Goal: Task Accomplishment & Management: Complete application form

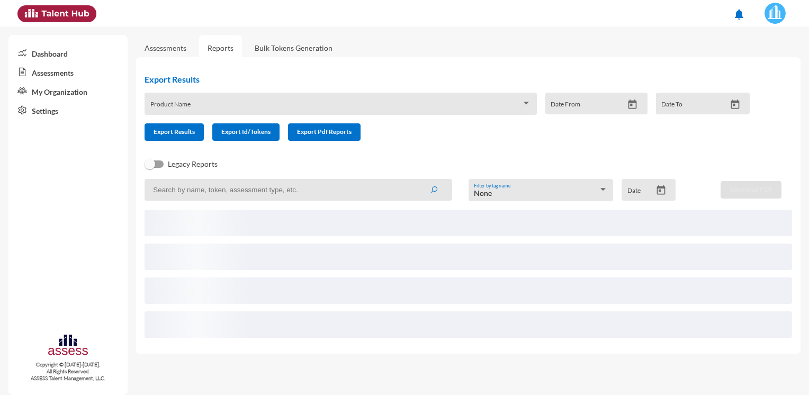
click at [289, 185] on input at bounding box center [299, 190] width 308 height 22
paste input "[PERSON_NAME][EMAIL_ADDRESS][DOMAIN_NAME]"
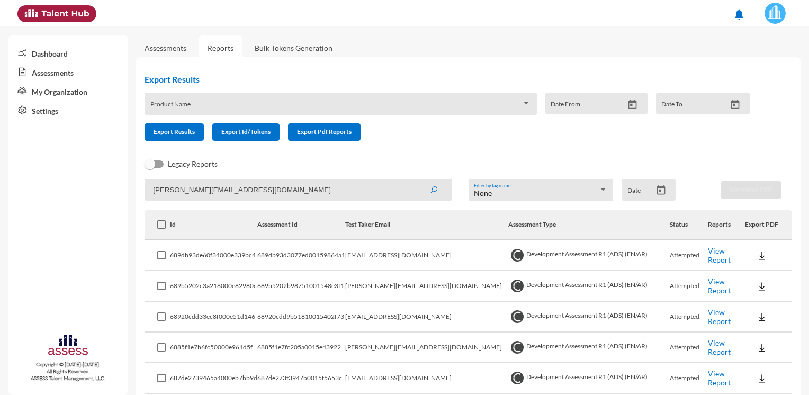
type input "[PERSON_NAME][EMAIL_ADDRESS][DOMAIN_NAME]"
click at [417, 180] on button "submit" at bounding box center [434, 189] width 34 height 19
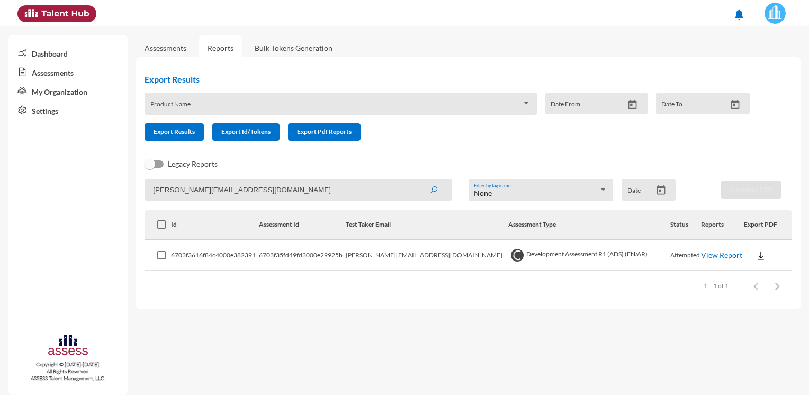
click at [178, 53] on link "Assessments" at bounding box center [165, 48] width 59 height 26
click at [183, 46] on link "Assessments" at bounding box center [166, 47] width 42 height 9
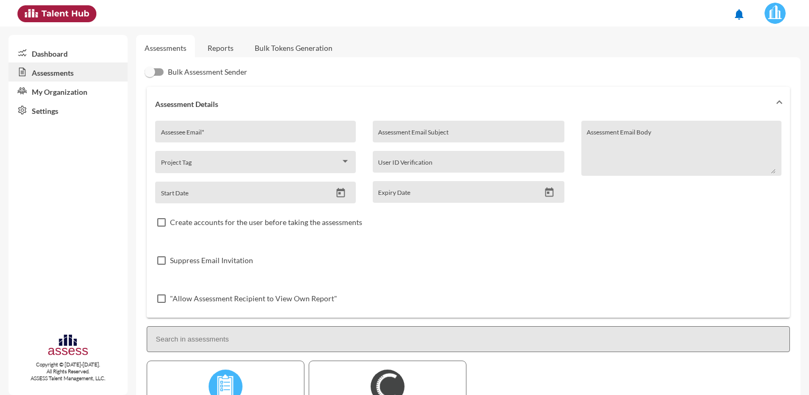
click at [219, 127] on div "Assessee Email *" at bounding box center [255, 135] width 189 height 16
paste input "[PERSON_NAME][EMAIL_ADDRESS][DOMAIN_NAME]"
type input "[PERSON_NAME][EMAIL_ADDRESS][DOMAIN_NAME]"
click at [232, 55] on link "Reports" at bounding box center [220, 48] width 43 height 26
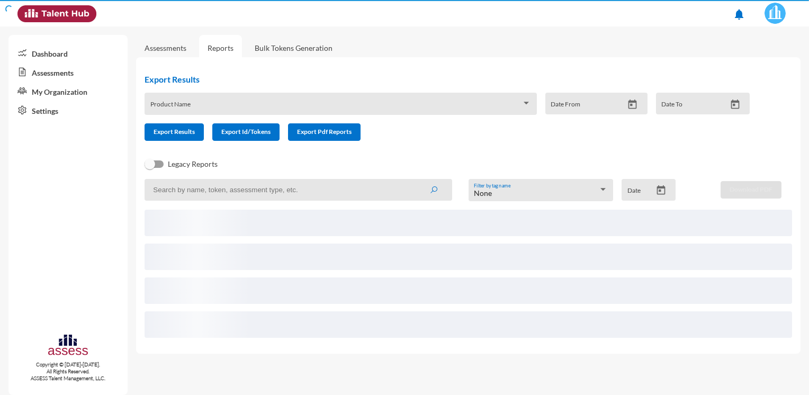
click at [246, 192] on input at bounding box center [299, 190] width 308 height 22
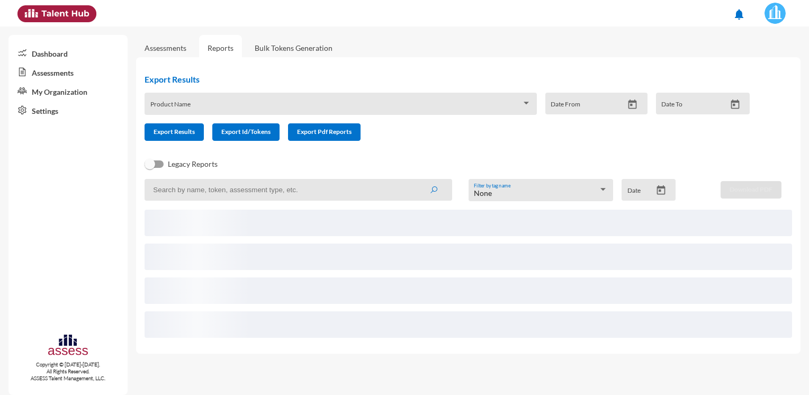
paste input "[PERSON_NAME][EMAIL_ADDRESS][DOMAIN_NAME]"
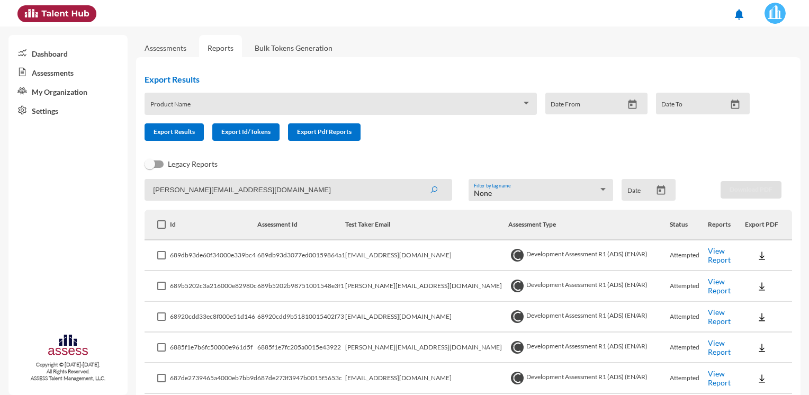
type input "[PERSON_NAME][EMAIL_ADDRESS][DOMAIN_NAME]"
click at [425, 196] on button "submit" at bounding box center [434, 189] width 34 height 19
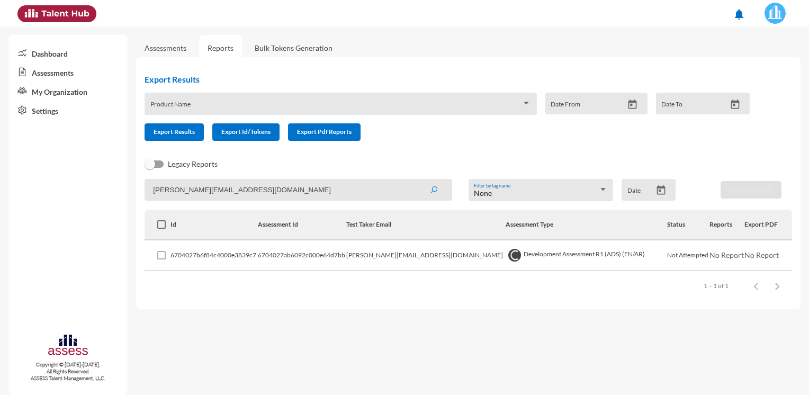
click at [190, 47] on link "Assessments" at bounding box center [165, 48] width 59 height 26
click at [183, 50] on link "Assessments" at bounding box center [166, 47] width 42 height 9
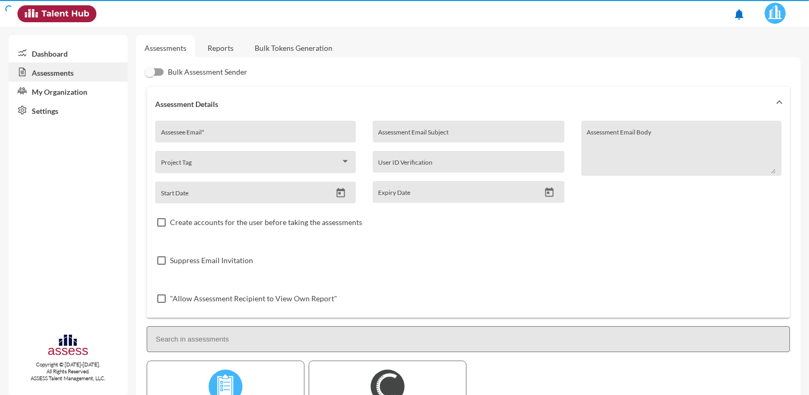
click at [229, 143] on div "Assessee Email * Project Tag Start Date" at bounding box center [259, 162] width 209 height 83
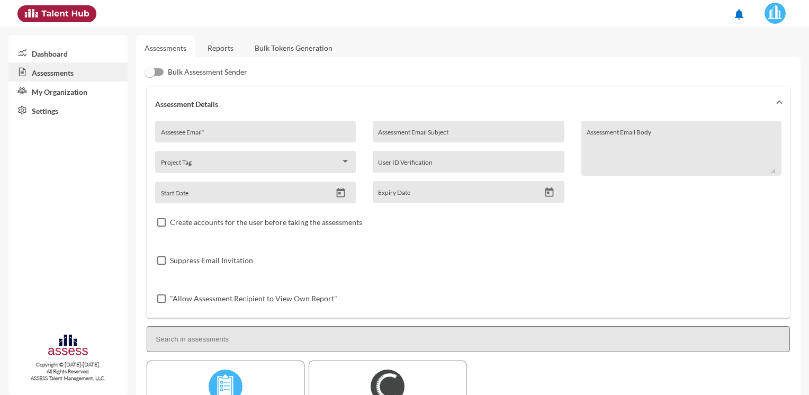
click at [229, 136] on input "Assessee Email *" at bounding box center [255, 135] width 189 height 8
paste input "[PERSON_NAME][EMAIL_ADDRESS][DOMAIN_NAME]"
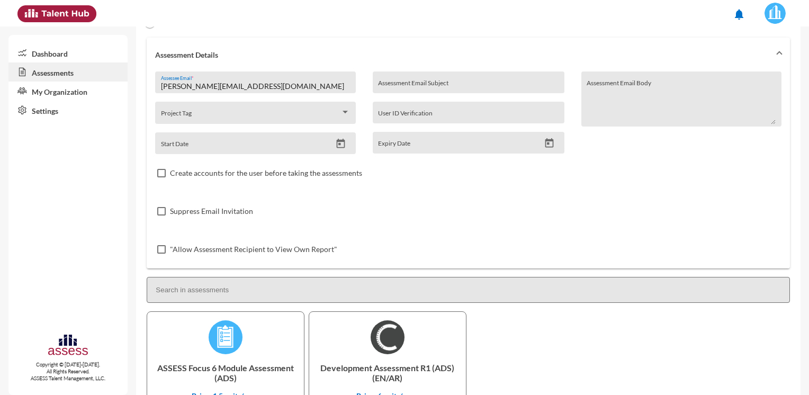
scroll to position [124, 0]
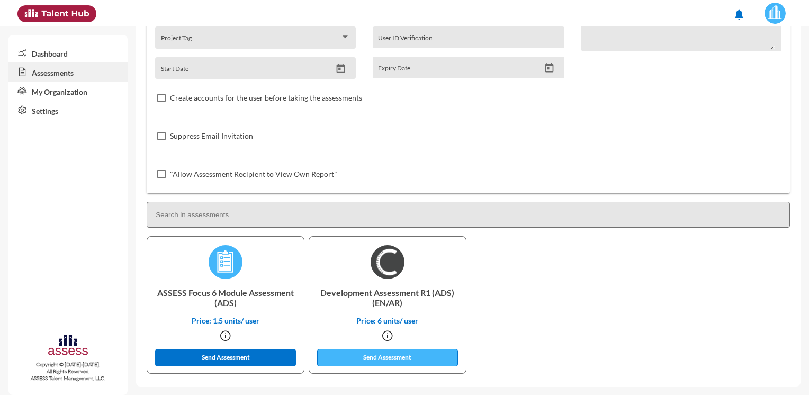
type input "[PERSON_NAME][EMAIL_ADDRESS][DOMAIN_NAME]"
click at [359, 357] on button "Send Assessment" at bounding box center [387, 357] width 141 height 17
